Goal: Transaction & Acquisition: Register for event/course

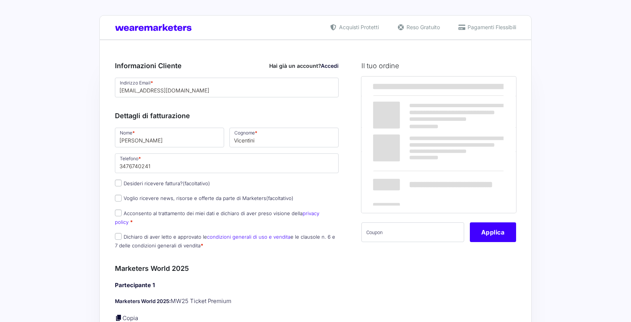
select select
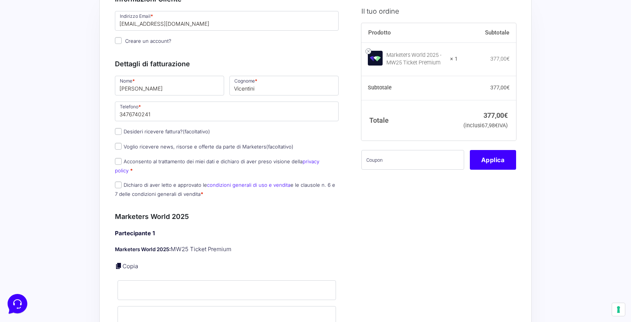
scroll to position [80, 0]
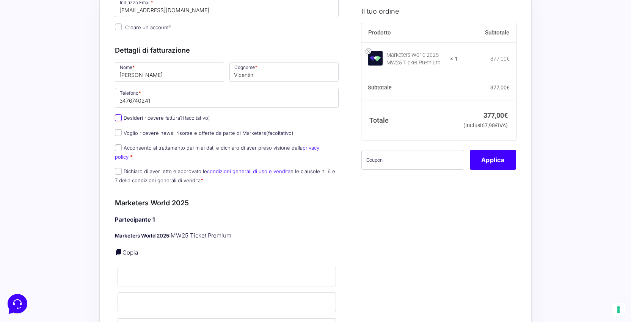
click at [119, 117] on input "Desideri ricevere fattura? (facoltativo)" at bounding box center [118, 117] width 7 height 7
checkbox input "true"
type input "[PERSON_NAME]"
select select "IT"
type input "[GEOGRAPHIC_DATA]"
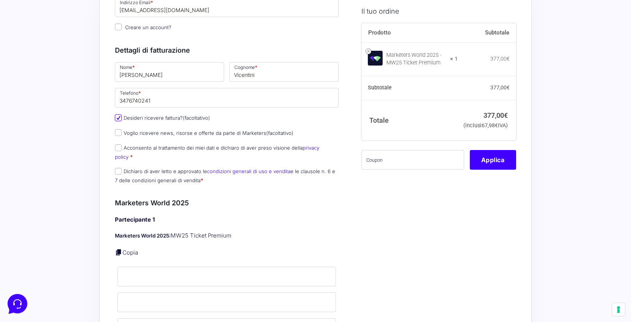
type input "[PERSON_NAME] d'Alpone"
type input "22G"
type input "37032"
type input "04704120239"
type input "[EMAIL_ADDRESS][DOMAIN_NAME]"
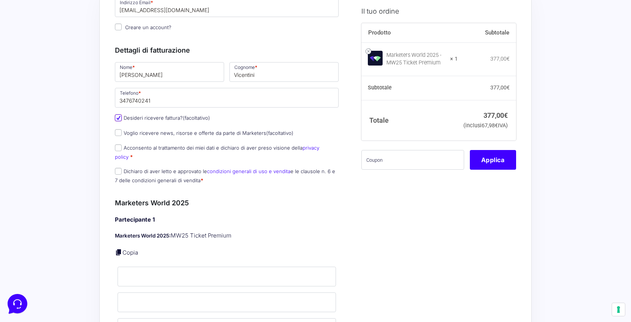
type input "W7YVJK9"
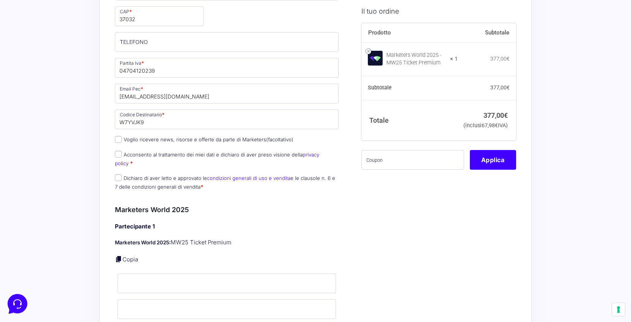
scroll to position [334, 0]
click at [117, 152] on input "Acconsento al trattamento dei miei dati e dichiaro di aver preso visione della …" at bounding box center [118, 153] width 7 height 7
checkbox input "true"
click at [117, 173] on input "Dichiaro di aver letto e approvato le condizioni generali di uso e vendita e le…" at bounding box center [118, 176] width 7 height 7
checkbox input "true"
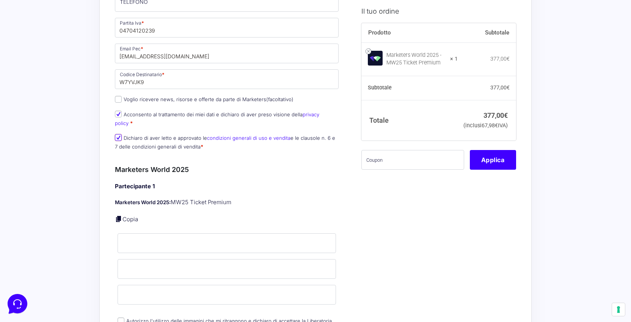
scroll to position [405, 0]
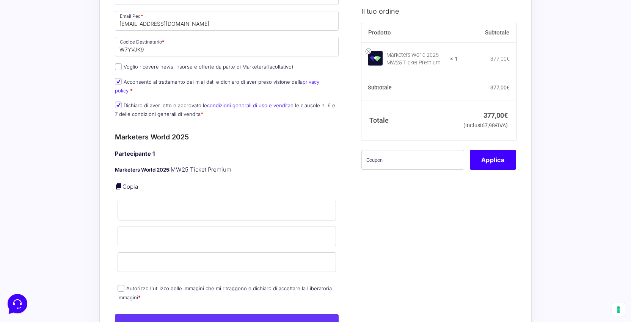
click at [133, 183] on link "Copia" at bounding box center [130, 186] width 16 height 7
type input "[PERSON_NAME]"
type input "Vicentini"
type input "[EMAIL_ADDRESS][DOMAIN_NAME]"
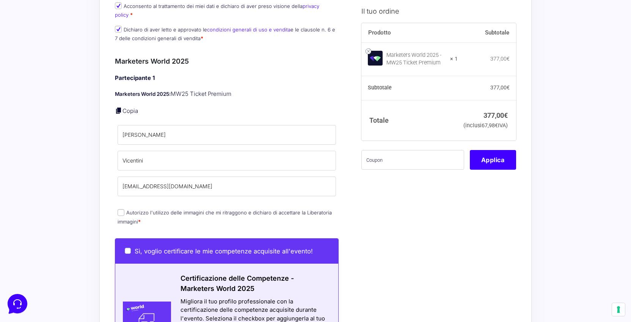
scroll to position [482, 0]
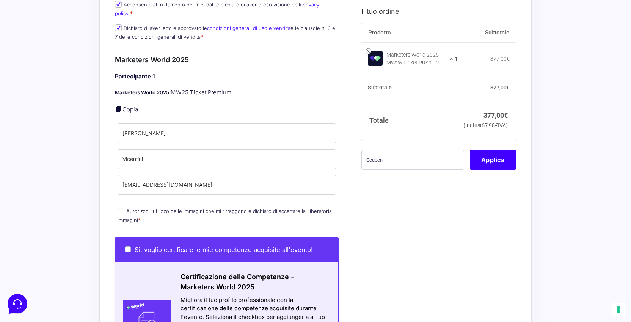
click at [121, 208] on input "Autorizzo l'utilizzo delle immagini che mi ritraggono e dichiaro di accettare l…" at bounding box center [120, 211] width 7 height 7
checkbox input "true"
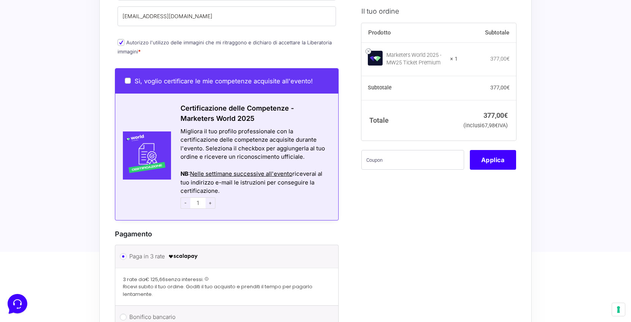
scroll to position [643, 0]
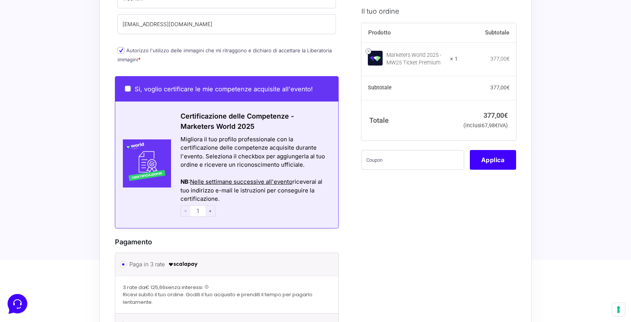
click at [184, 205] on span "-" at bounding box center [185, 210] width 10 height 11
click at [133, 85] on label "Sì, voglio certificare le mie competenze acquisite all'evento!" at bounding box center [219, 89] width 188 height 8
click at [131, 86] on input "Sì, voglio certificare le mie competenze acquisite all'evento!" at bounding box center [128, 89] width 6 height 6
checkbox input "true"
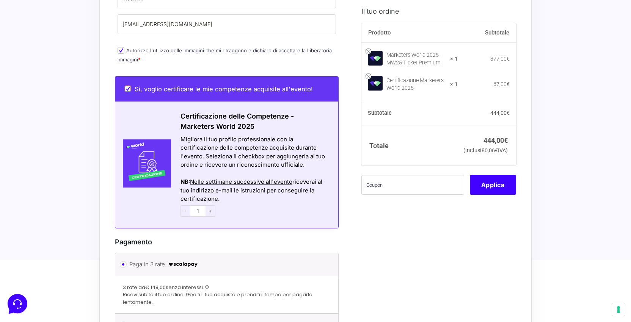
click at [130, 86] on input "Sì, voglio certificare le mie competenze acquisite all'evento!" at bounding box center [128, 89] width 6 height 6
checkbox input "false"
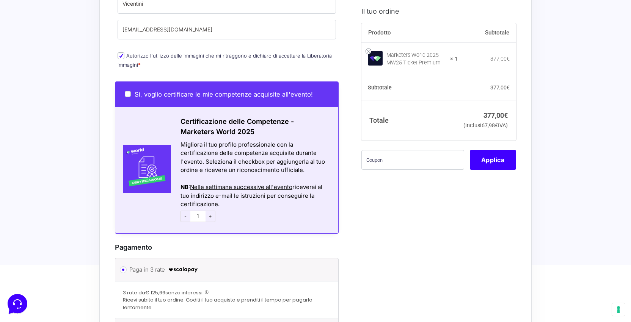
scroll to position [642, 0]
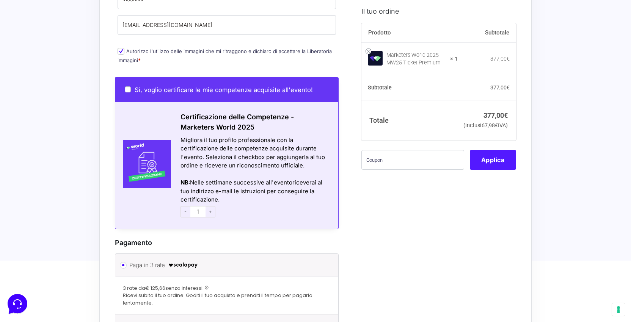
click at [488, 170] on button "Applica" at bounding box center [493, 160] width 46 height 20
click at [502, 170] on button "Applica" at bounding box center [493, 160] width 46 height 20
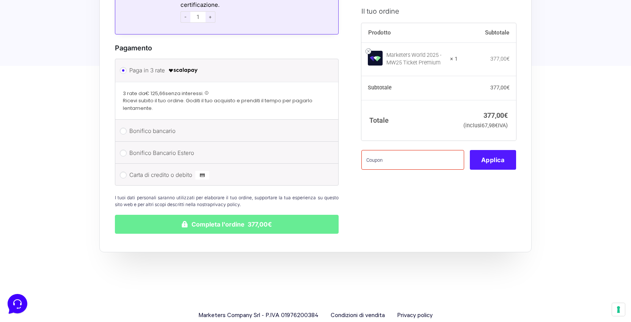
scroll to position [847, 0]
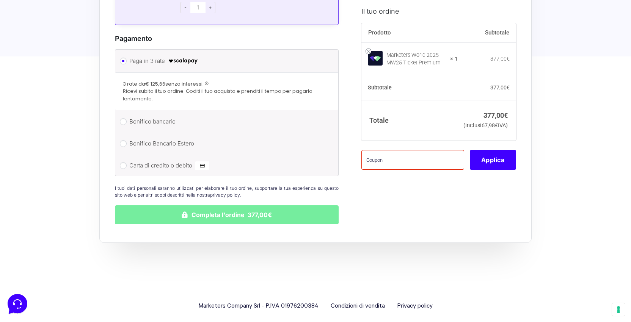
click at [252, 205] on button "Completa l'ordine 377,00€" at bounding box center [227, 214] width 224 height 19
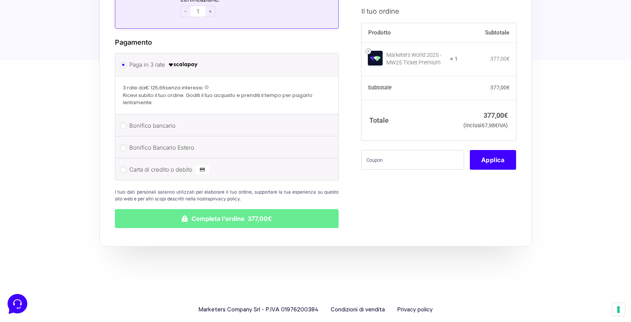
scroll to position [840, 0]
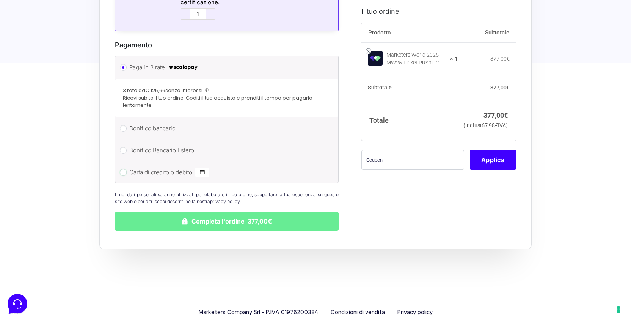
click at [123, 169] on input "Carta di credito o debito" at bounding box center [123, 172] width 7 height 7
radio input "true"
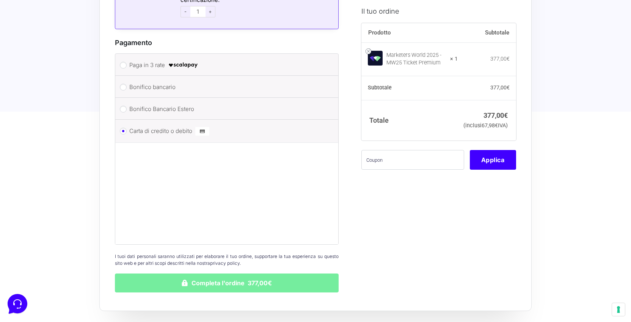
scroll to position [842, 0]
click at [245, 275] on button "Completa l'ordine 377,00€" at bounding box center [227, 283] width 224 height 19
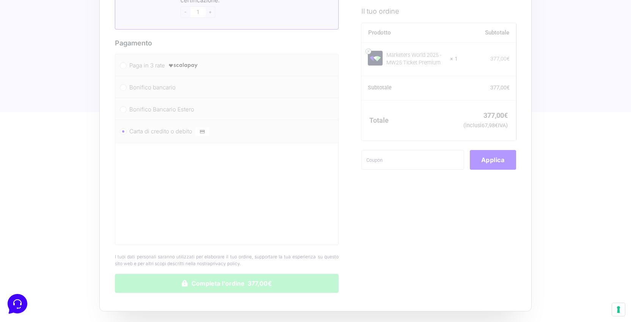
scroll to position [840, 0]
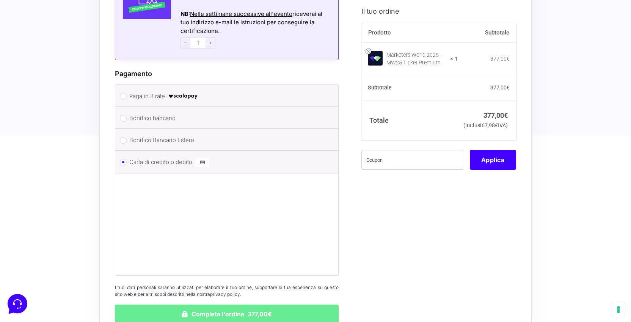
scroll to position [850, 0]
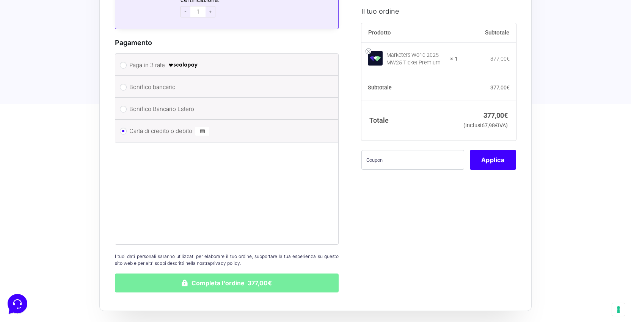
click at [231, 274] on button "Completa l'ordine 377,00€" at bounding box center [227, 283] width 224 height 19
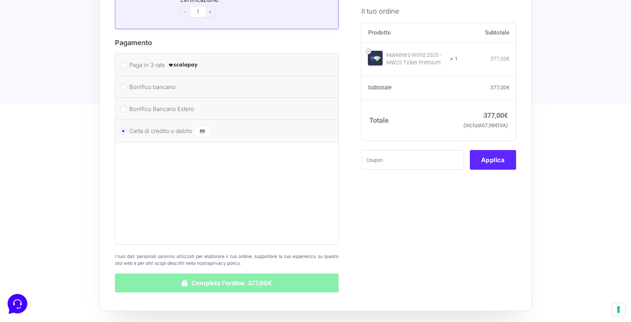
scroll to position [880, 0]
